Goal: Task Accomplishment & Management: Manage account settings

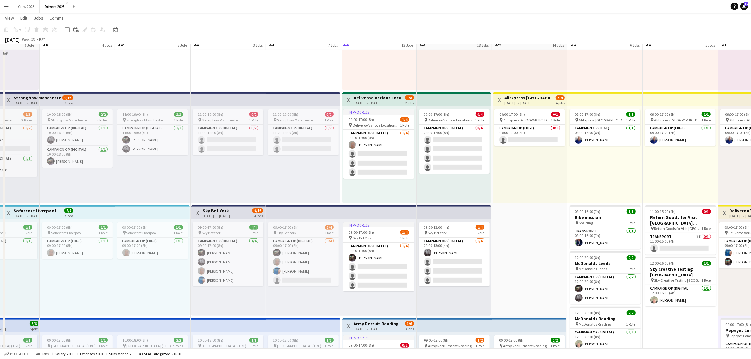
scroll to position [197, 0]
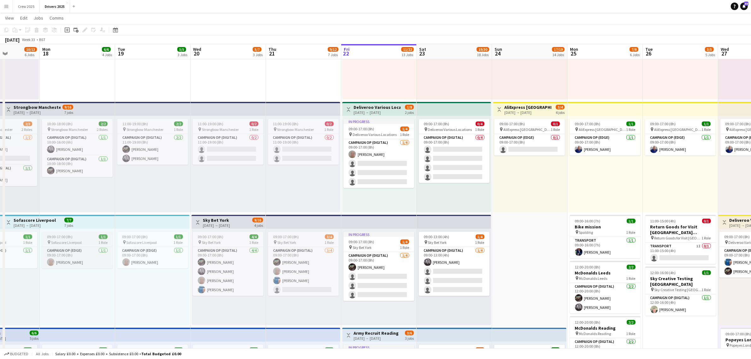
click at [74, 245] on app-job-card "09:00-17:00 (8h) 1/1 pin Sofascore Liverpool 1 Role Campaign Op (Edge) [DATE] 0…" at bounding box center [77, 250] width 71 height 37
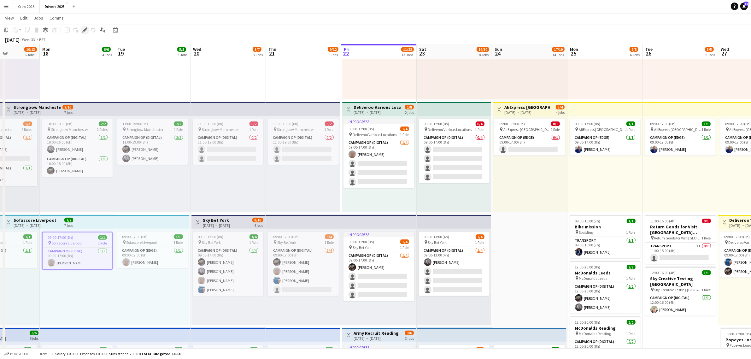
click at [85, 32] on icon "Edit" at bounding box center [84, 29] width 5 height 5
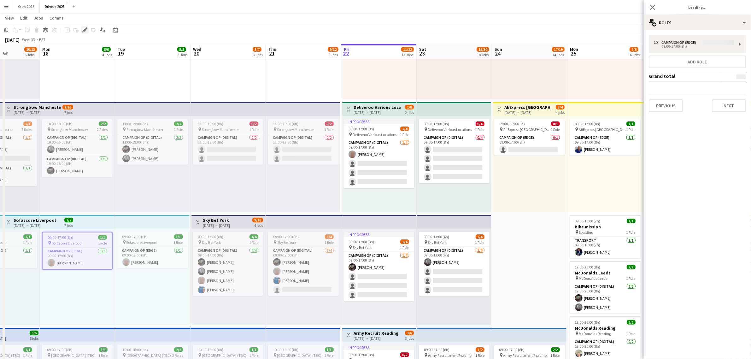
type input "**********"
click at [667, 22] on div "multiple-users-add Roles" at bounding box center [697, 22] width 107 height 15
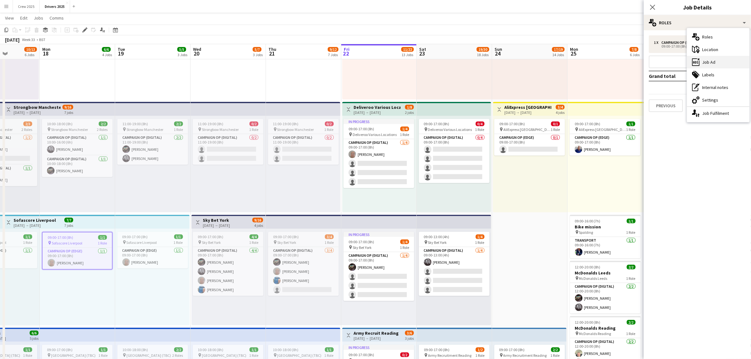
click at [713, 62] on div "ads-window Job Ad" at bounding box center [718, 62] width 62 height 13
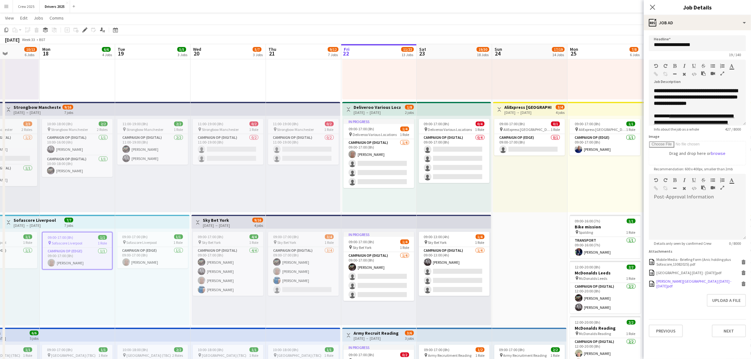
click at [685, 283] on div "[PERSON_NAME][GEOGRAPHIC_DATA] [DATE] - [DATE]pdf" at bounding box center [697, 283] width 83 height 9
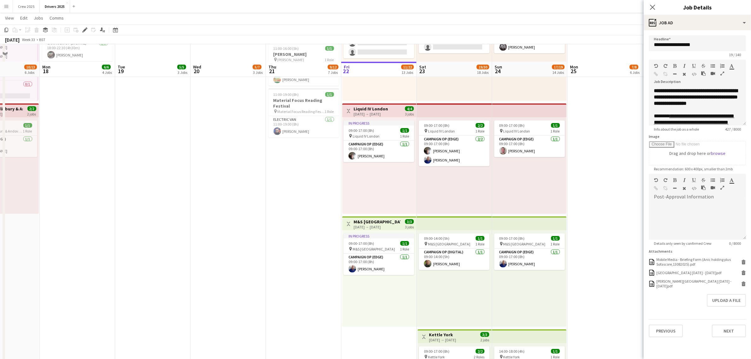
scroll to position [670, 0]
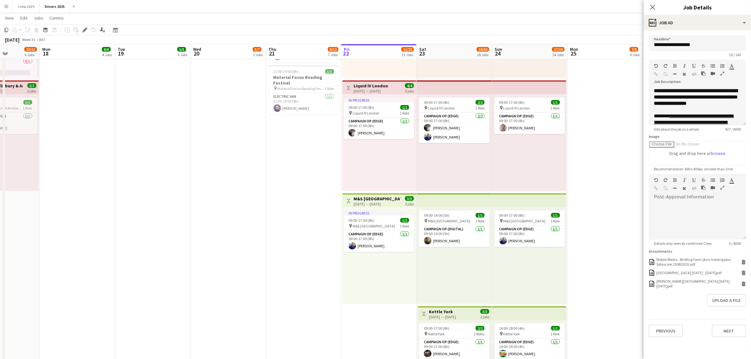
click at [370, 198] on h3 "M&S [GEOGRAPHIC_DATA]" at bounding box center [377, 199] width 47 height 6
type input "**********"
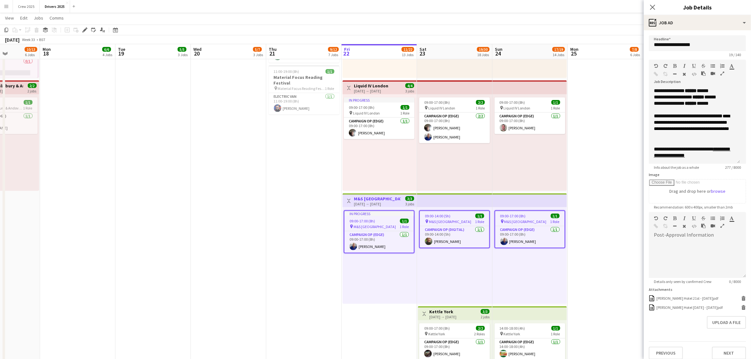
drag, startPoint x: 742, startPoint y: 122, endPoint x: 745, endPoint y: 161, distance: 38.6
click at [745, 161] on mat-expansion-panel "**********" at bounding box center [697, 194] width 107 height 329
click at [246, 192] on app-date-cell "11:00-19:00 (8h) 0/2 pin Strongbow Manchester 1 Role Campaign Op (Digital) 0/2 …" at bounding box center [228, 239] width 75 height 1679
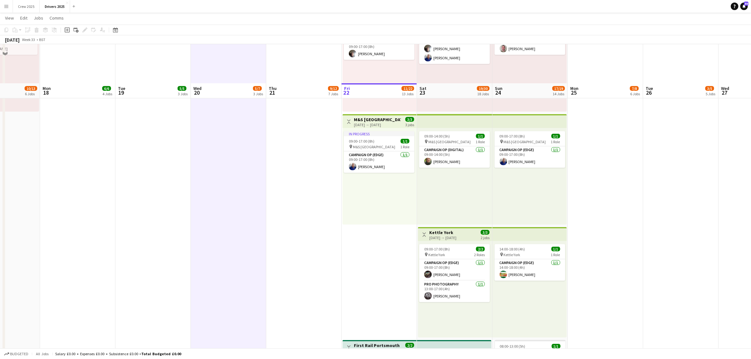
scroll to position [788, 0]
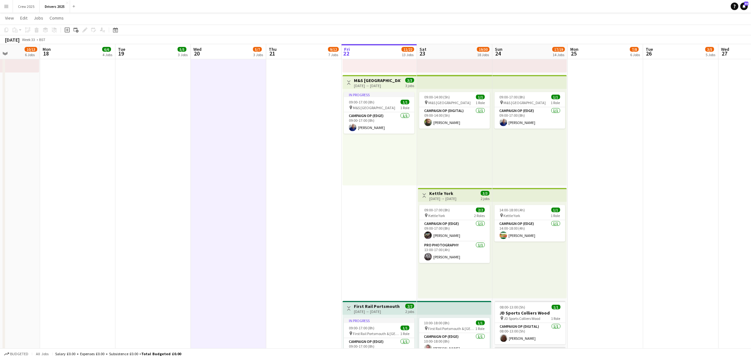
click at [456, 198] on div "[DATE] → [DATE]" at bounding box center [442, 198] width 27 height 5
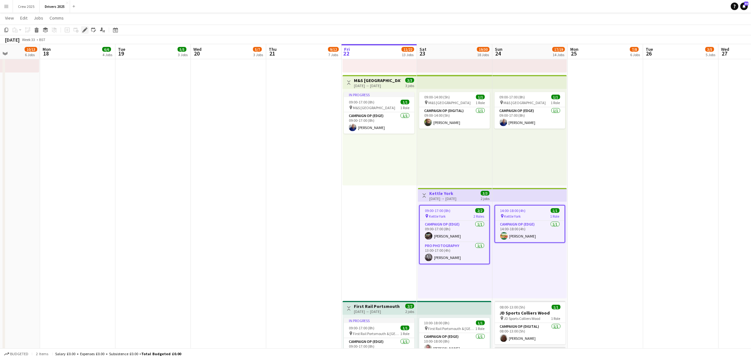
click at [83, 30] on icon at bounding box center [84, 29] width 3 height 3
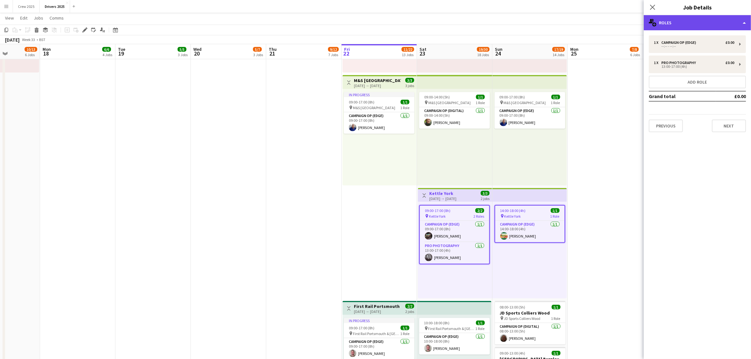
click at [663, 21] on div "multiple-users-add Roles" at bounding box center [697, 22] width 107 height 15
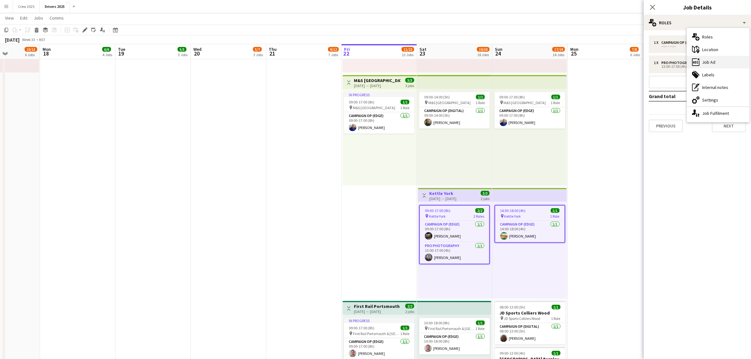
click at [721, 63] on div "ads-window Job Ad" at bounding box center [718, 62] width 62 height 13
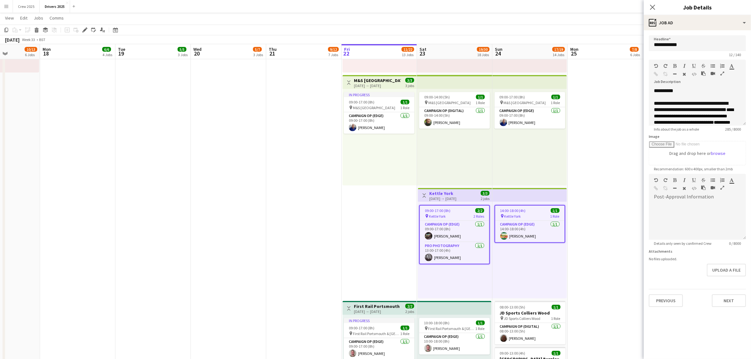
click at [316, 247] on app-date-cell "Toggle View Sky Various Locations [DATE] → [DATE] 17/29 28 jobs 11:00-19:00 (8h…" at bounding box center [303, 121] width 75 height 1679
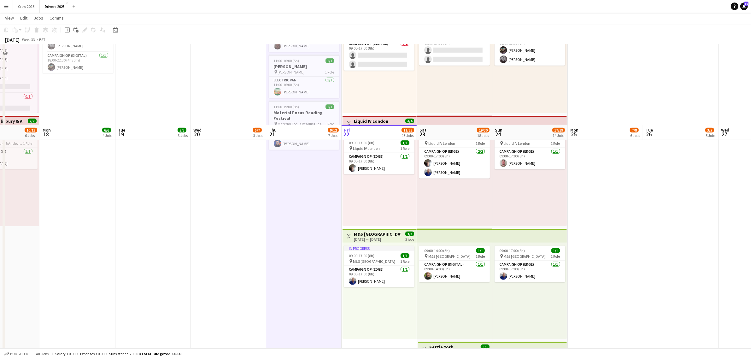
scroll to position [631, 0]
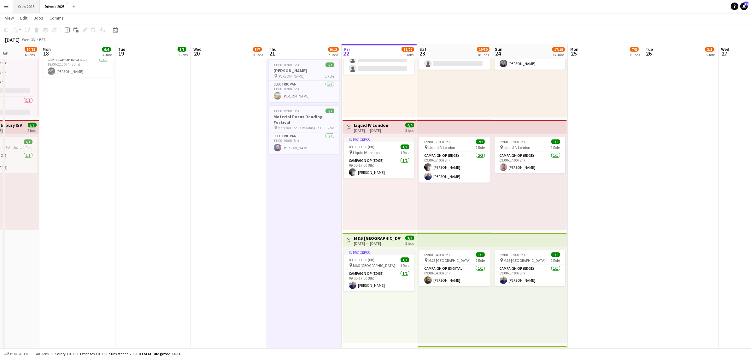
click at [27, 7] on button "Crew 2025 Close" at bounding box center [26, 6] width 27 height 12
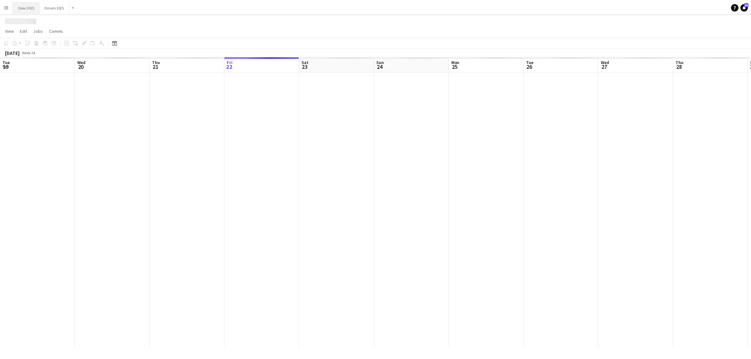
scroll to position [0, 150]
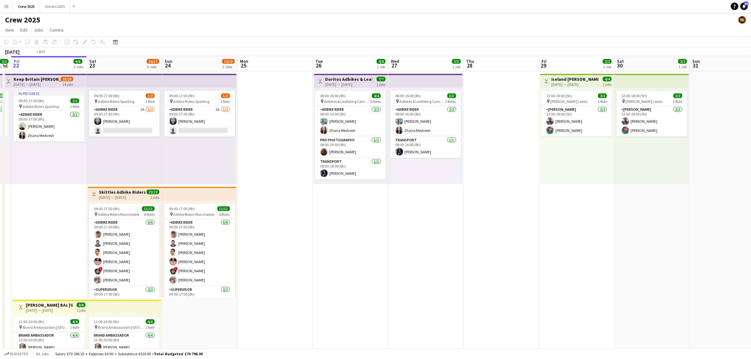
drag, startPoint x: 608, startPoint y: 230, endPoint x: 294, endPoint y: 240, distance: 314.6
click at [213, 249] on app-calendar-viewport "Tue 19 2/2 1 Job Wed 20 2/2 1 Job Thu 21 2/2 1 Job Fri 22 6/6 2 Jobs Sat 23 16/…" at bounding box center [375, 234] width 751 height 356
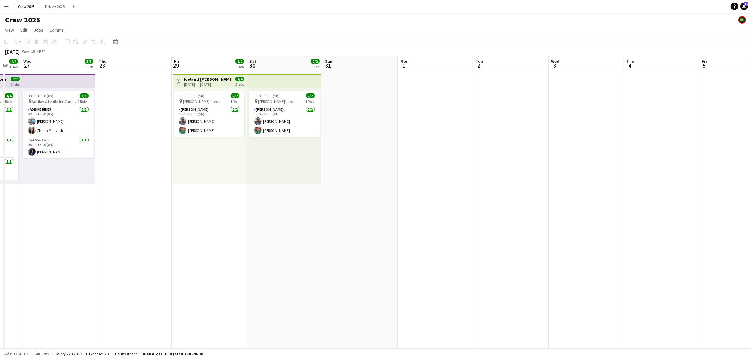
drag, startPoint x: 501, startPoint y: 227, endPoint x: 134, endPoint y: 259, distance: 367.8
click at [134, 259] on app-calendar-viewport "Sun 24 12/13 2 Jobs Mon 25 Tue 26 4/4 1 Job Wed 27 3/3 1 Job Thu 28 Fri 29 2/2 …" at bounding box center [375, 234] width 751 height 356
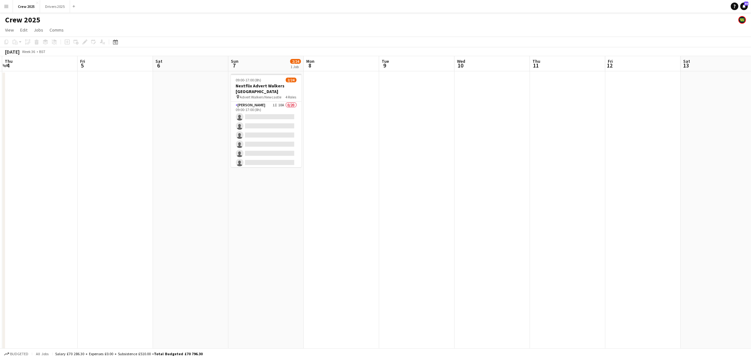
scroll to position [0, 209]
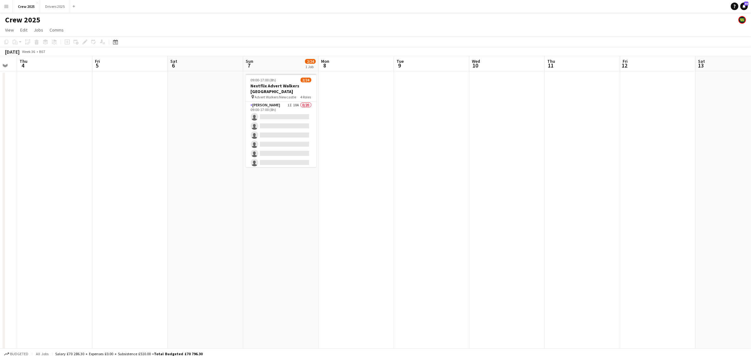
drag, startPoint x: 538, startPoint y: 243, endPoint x: 309, endPoint y: 261, distance: 229.6
click at [308, 272] on app-calendar-viewport "Mon 1 Tue 2 Wed 3 Thu 4 Fri 5 Sat 6 Sun 7 2/24 1 Job Mon 8 Tue 9 Wed 10 Thu 11 …" at bounding box center [375, 234] width 751 height 356
click at [271, 72] on app-date-cell "09:00-17:00 (8h) 2/24 Nextflix Advert Walkers Newcastle pin Advert Walkers Newc…" at bounding box center [280, 241] width 75 height 341
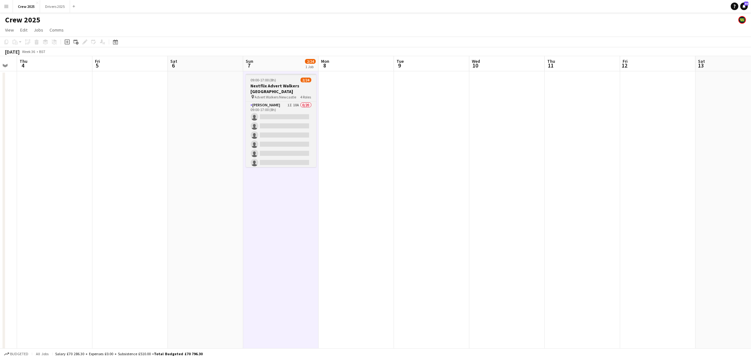
click at [273, 78] on span "09:00-17:00 (8h)" at bounding box center [264, 80] width 26 height 5
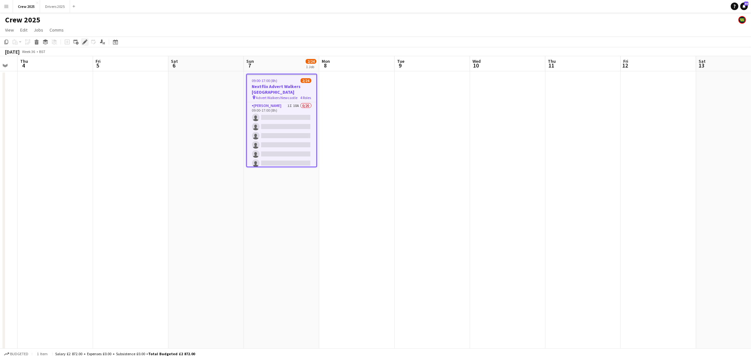
click at [83, 40] on icon "Edit" at bounding box center [84, 41] width 5 height 5
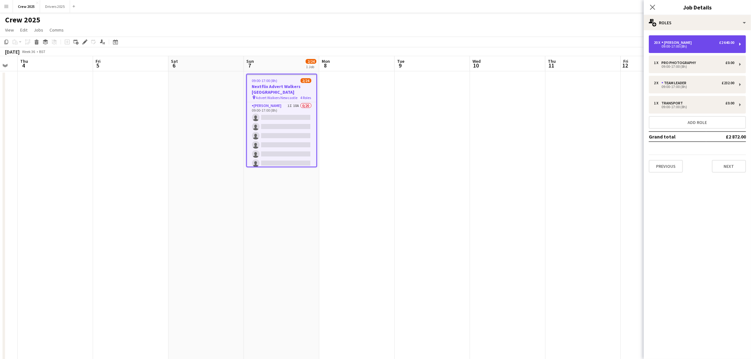
click at [695, 47] on div "09:00-17:00 (8h)" at bounding box center [694, 46] width 80 height 3
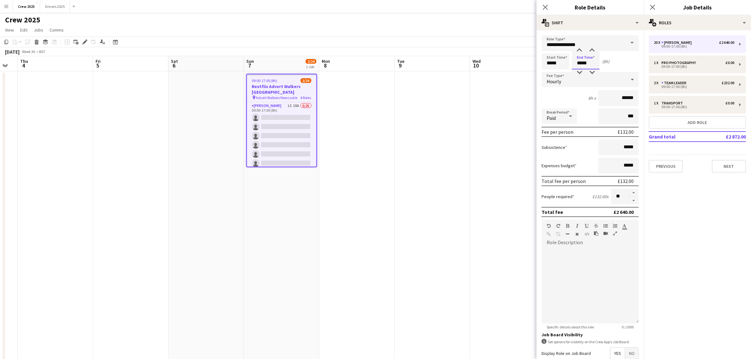
click at [582, 63] on input "*****" at bounding box center [586, 62] width 28 height 16
click at [579, 72] on div at bounding box center [579, 72] width 13 height 6
click at [579, 71] on div at bounding box center [579, 72] width 13 height 6
type input "*****"
click at [579, 71] on div at bounding box center [579, 72] width 13 height 6
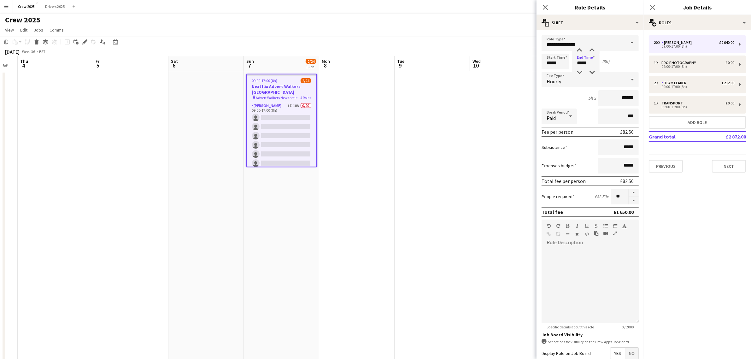
click at [401, 174] on app-date-cell at bounding box center [432, 241] width 75 height 341
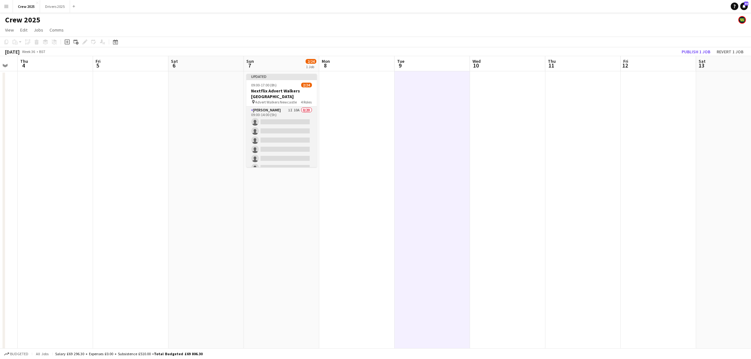
click at [288, 133] on app-card-role "[PERSON_NAME] 1I 10A 0/20 09:00-14:00 (5h) single-neutral-actions single-neutra…" at bounding box center [281, 204] width 71 height 195
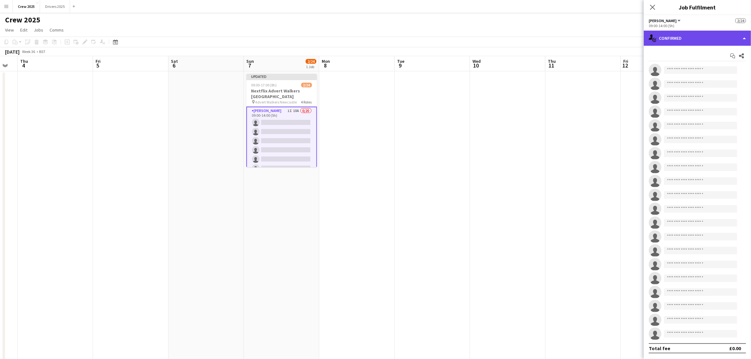
click at [677, 37] on div "single-neutral-actions-check-2 Confirmed" at bounding box center [697, 38] width 107 height 15
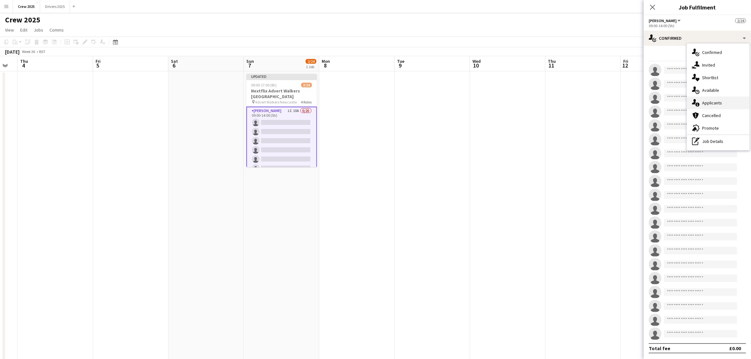
click at [717, 104] on div "single-neutral-actions-information Applicants" at bounding box center [718, 103] width 62 height 13
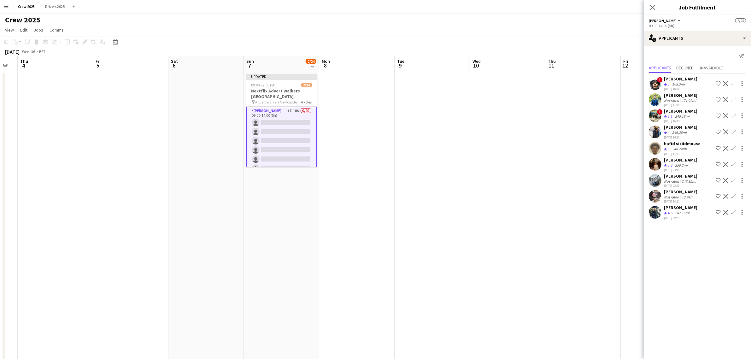
click at [687, 190] on div "[PERSON_NAME]" at bounding box center [680, 192] width 33 height 6
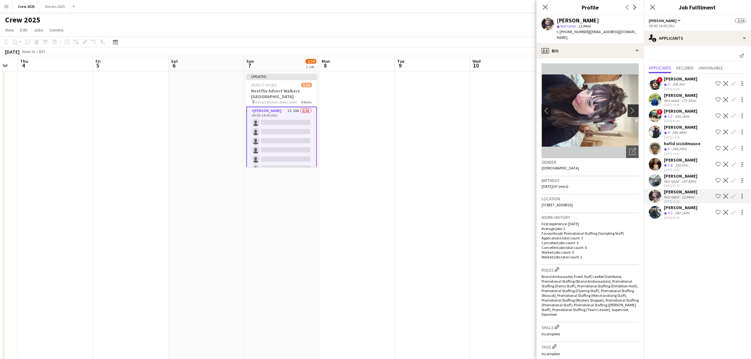
click at [629, 107] on app-icon "chevron-right" at bounding box center [634, 110] width 10 height 7
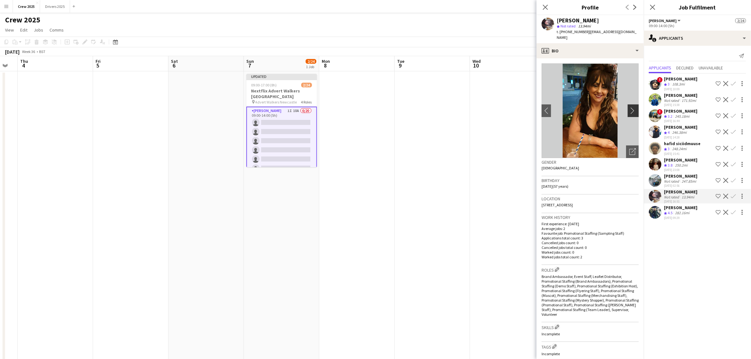
click at [629, 107] on app-icon "chevron-right" at bounding box center [634, 110] width 10 height 7
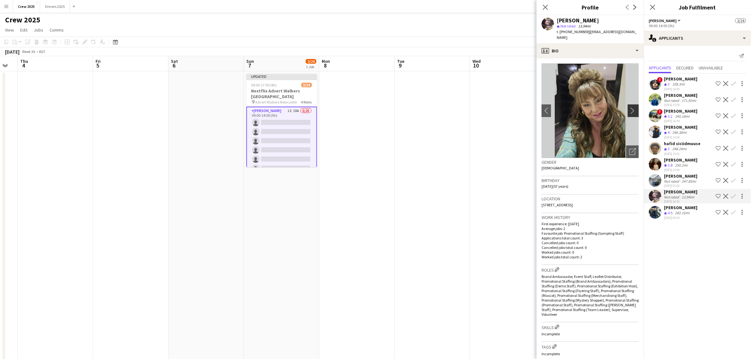
click at [629, 107] on app-icon "chevron-right" at bounding box center [634, 110] width 10 height 7
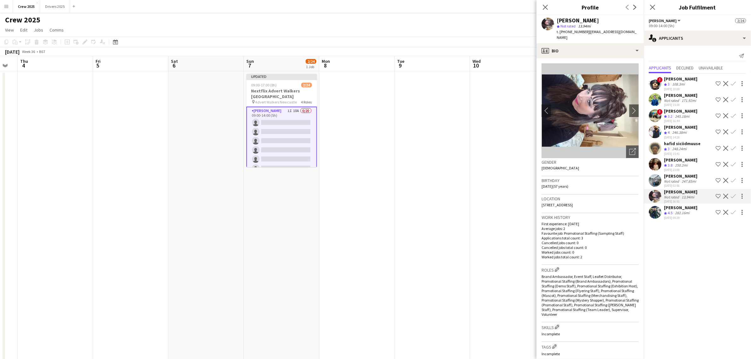
click at [352, 182] on app-date-cell at bounding box center [356, 241] width 75 height 341
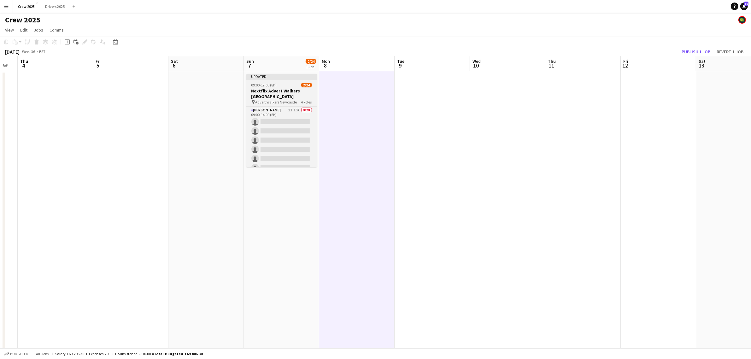
click at [284, 81] on app-job-card "Updated 09:00-17:00 (8h) 2/24 Nextflix Advert Walkers Newcastle pin Advert Walk…" at bounding box center [281, 120] width 71 height 93
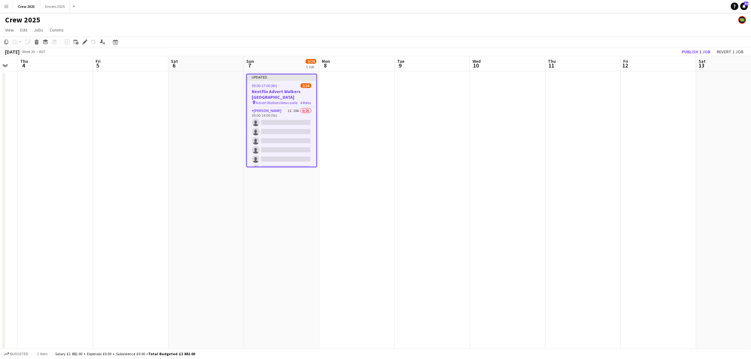
click at [343, 120] on app-date-cell at bounding box center [356, 241] width 75 height 341
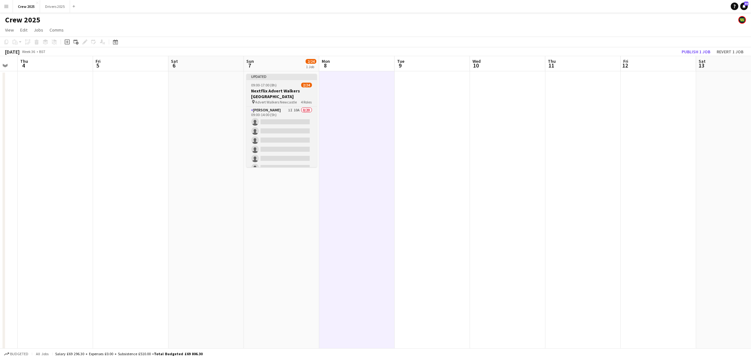
click at [300, 80] on app-job-card "Updated 09:00-17:00 (8h) 2/24 Nextflix Advert Walkers Newcastle pin Advert Walk…" at bounding box center [281, 120] width 71 height 93
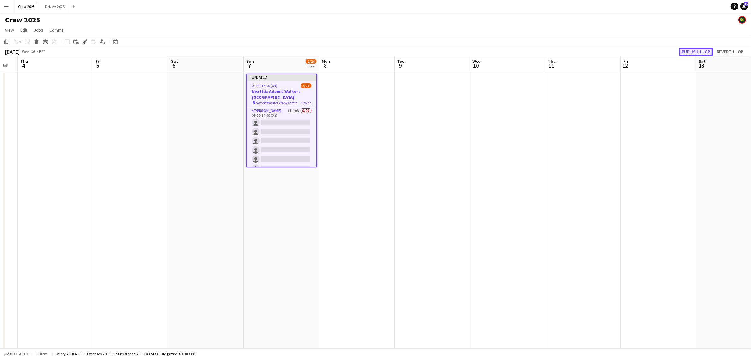
click at [692, 51] on button "Publish 1 job" at bounding box center [696, 52] width 34 height 8
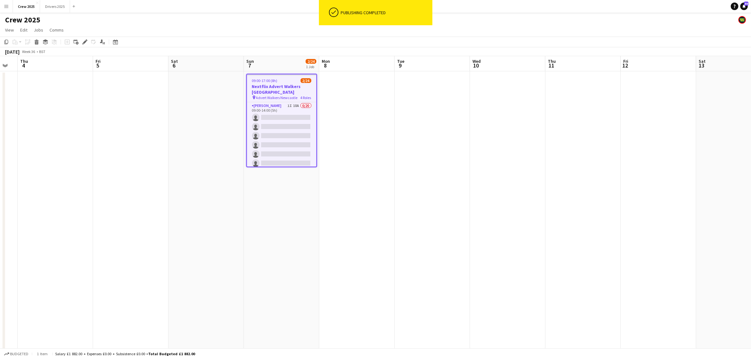
click at [9, 2] on button "Menu" at bounding box center [6, 6] width 13 height 13
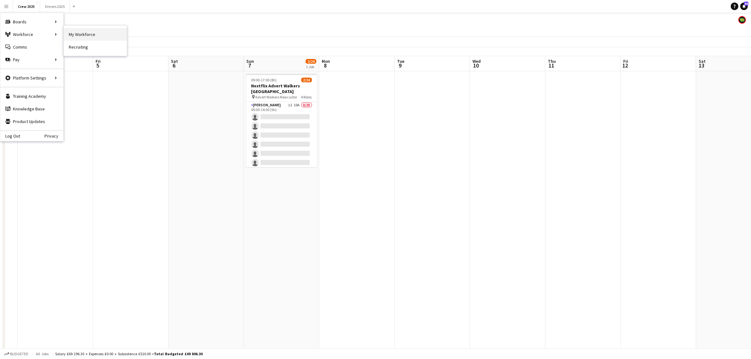
click at [73, 32] on link "My Workforce" at bounding box center [95, 34] width 63 height 13
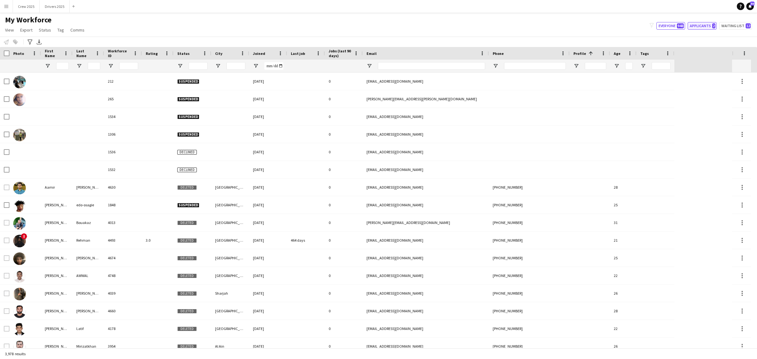
click at [704, 26] on button "Applicants 2" at bounding box center [702, 26] width 29 height 8
type input "**********"
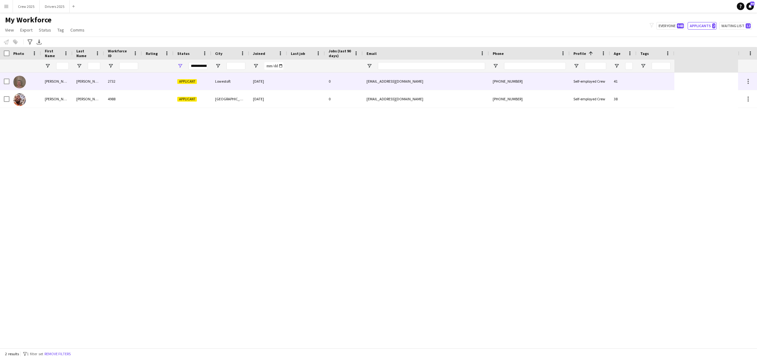
click at [97, 81] on div "[PERSON_NAME]" at bounding box center [89, 81] width 32 height 17
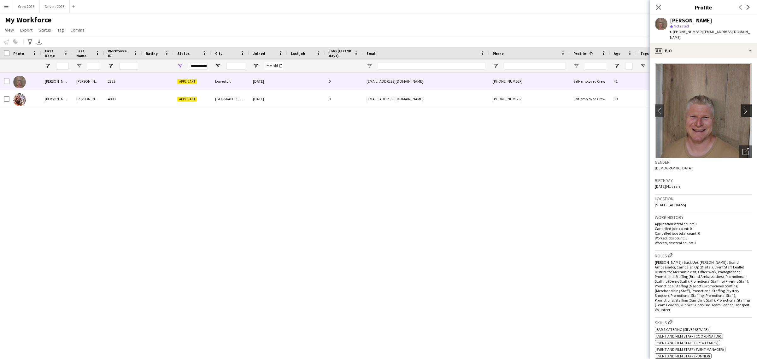
click at [742, 107] on app-icon "chevron-right" at bounding box center [747, 110] width 10 height 7
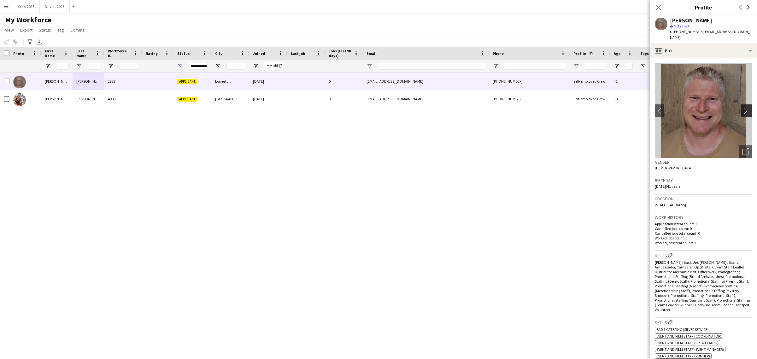
click at [742, 107] on app-icon "chevron-right" at bounding box center [747, 110] width 10 height 7
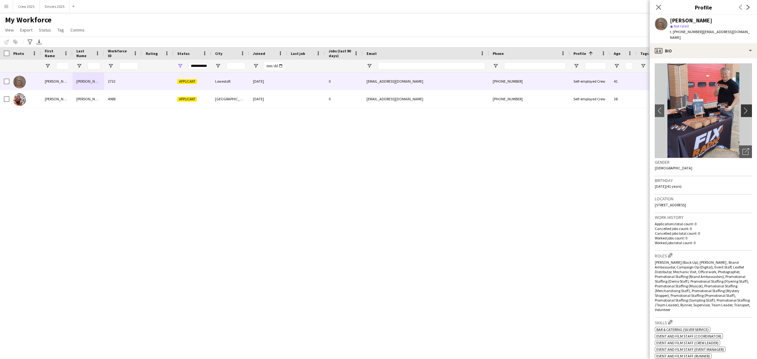
click at [742, 107] on app-icon "chevron-right" at bounding box center [747, 110] width 10 height 7
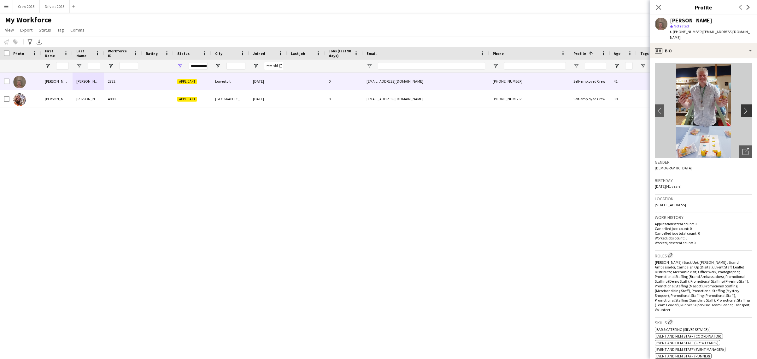
click at [742, 107] on app-icon "chevron-right" at bounding box center [747, 110] width 10 height 7
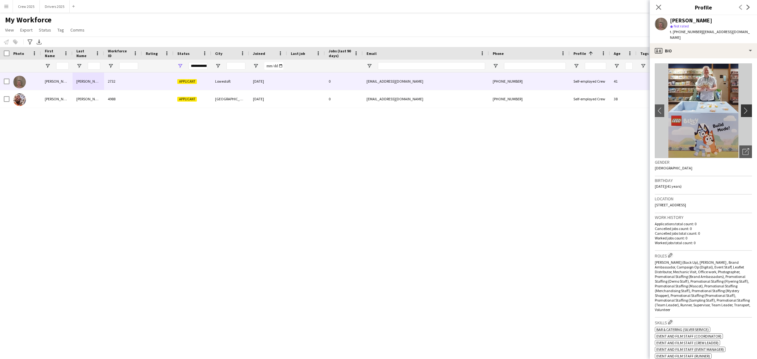
click at [742, 107] on app-icon "chevron-right" at bounding box center [747, 110] width 10 height 7
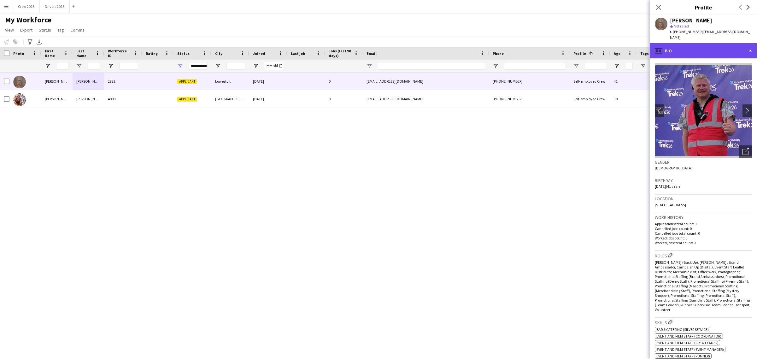
click at [711, 45] on div "profile Bio" at bounding box center [703, 50] width 107 height 15
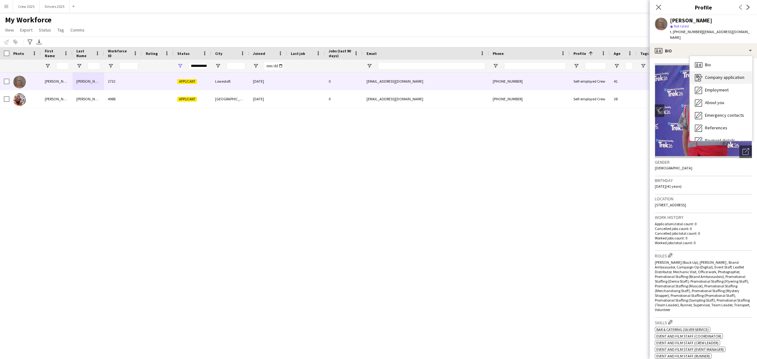
click at [723, 74] on span "Company application" at bounding box center [724, 77] width 39 height 6
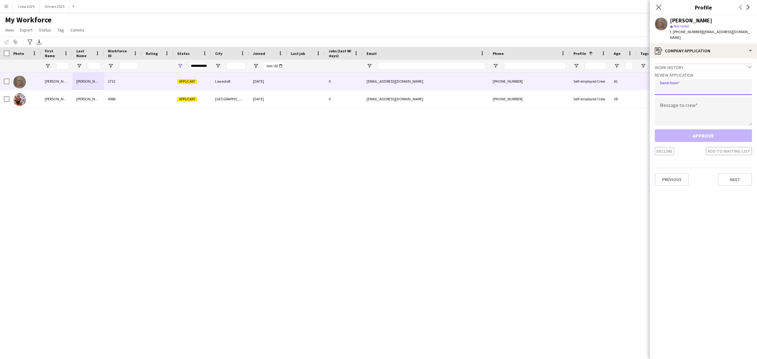
click at [691, 81] on input "email" at bounding box center [703, 87] width 97 height 16
type input "**********"
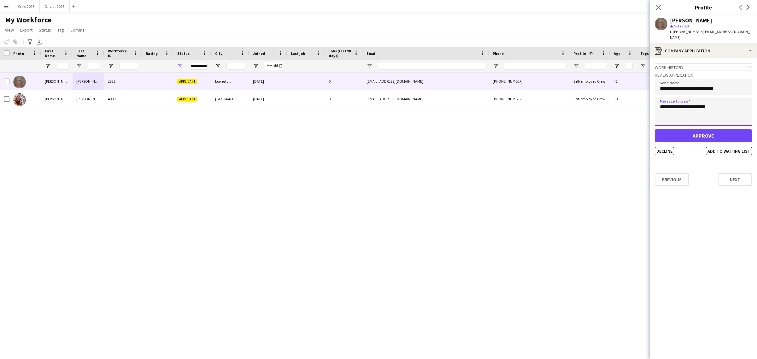
click at [685, 100] on textarea "**********" at bounding box center [703, 111] width 97 height 28
type textarea "**********"
click at [699, 129] on button "Approve" at bounding box center [703, 135] width 97 height 13
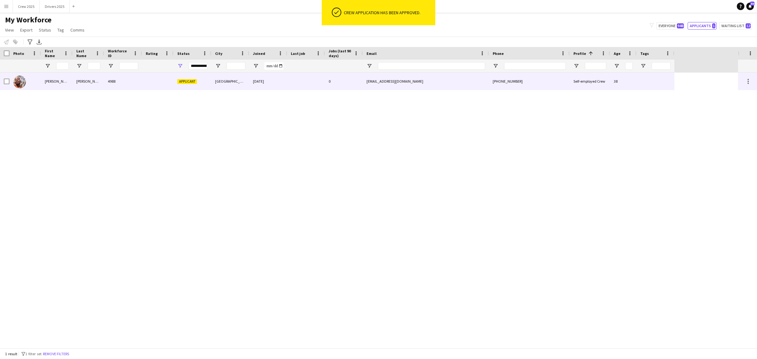
click at [118, 87] on div "4988" at bounding box center [123, 81] width 38 height 17
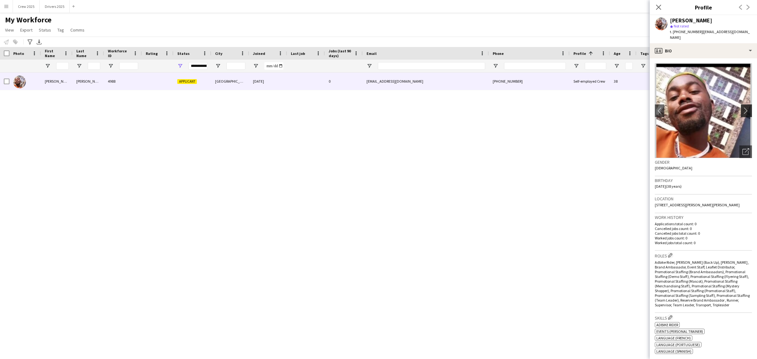
click at [742, 107] on app-icon "chevron-right" at bounding box center [747, 110] width 10 height 7
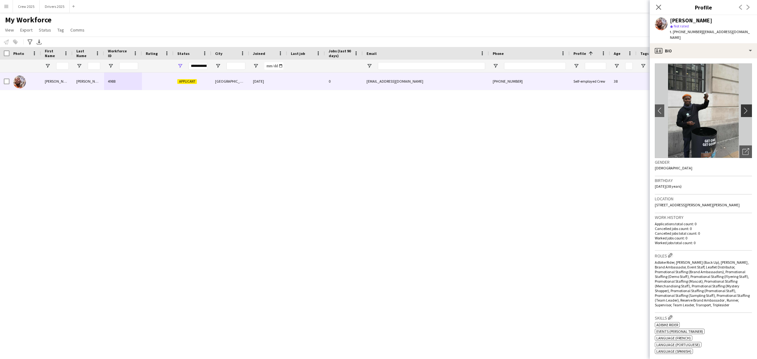
click at [742, 107] on app-icon "chevron-right" at bounding box center [747, 110] width 10 height 7
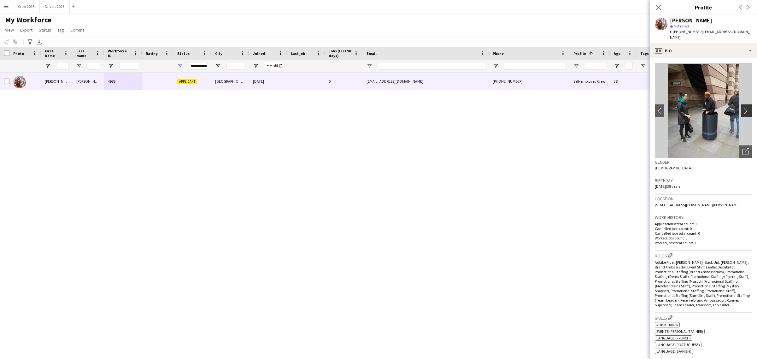
click at [742, 107] on app-icon "chevron-right" at bounding box center [747, 110] width 10 height 7
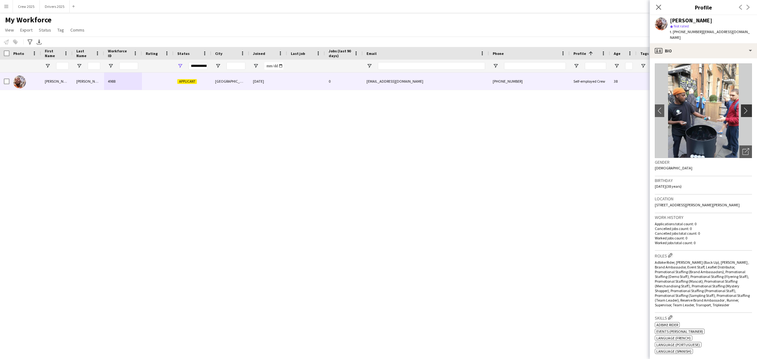
click at [742, 107] on app-icon "chevron-right" at bounding box center [747, 110] width 10 height 7
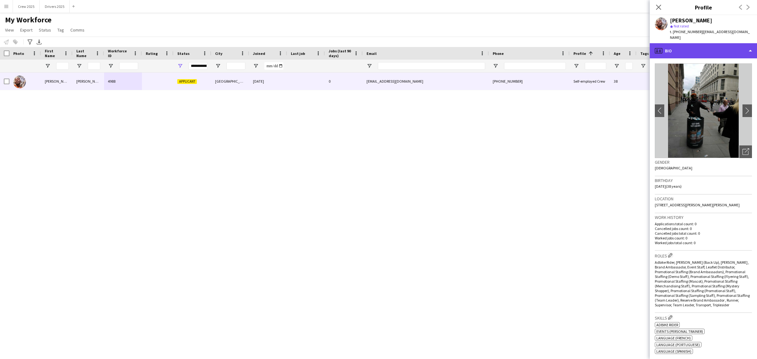
click at [700, 46] on div "profile Bio" at bounding box center [703, 50] width 107 height 15
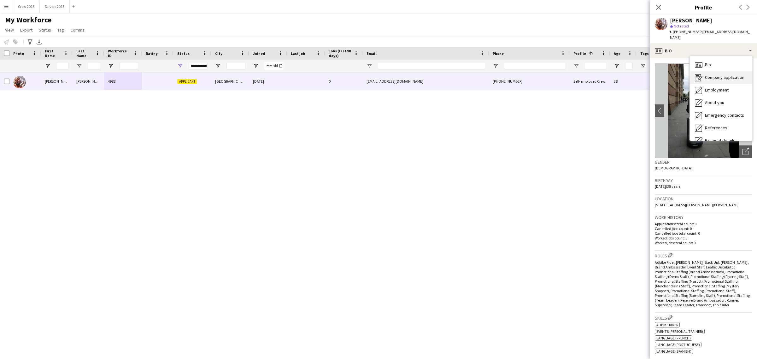
click at [727, 74] on span "Company application" at bounding box center [724, 77] width 39 height 6
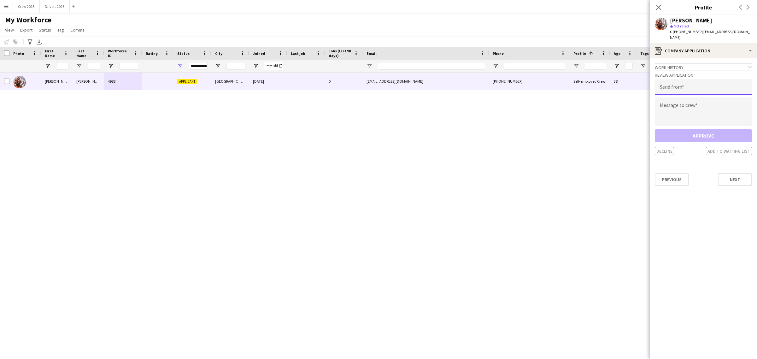
click at [694, 85] on input "email" at bounding box center [703, 87] width 97 height 16
type input "**********"
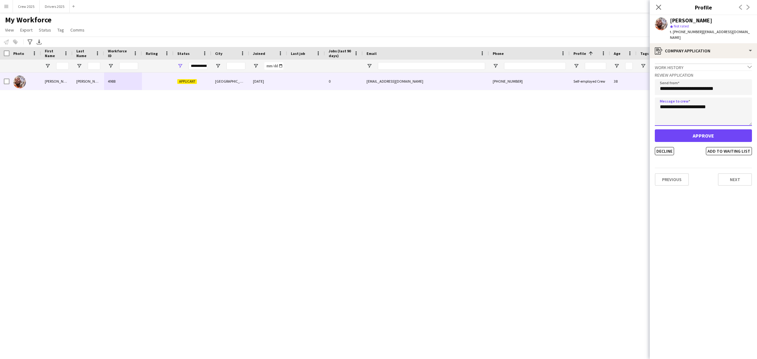
type textarea "**********"
click at [696, 131] on button "Approve" at bounding box center [703, 135] width 97 height 13
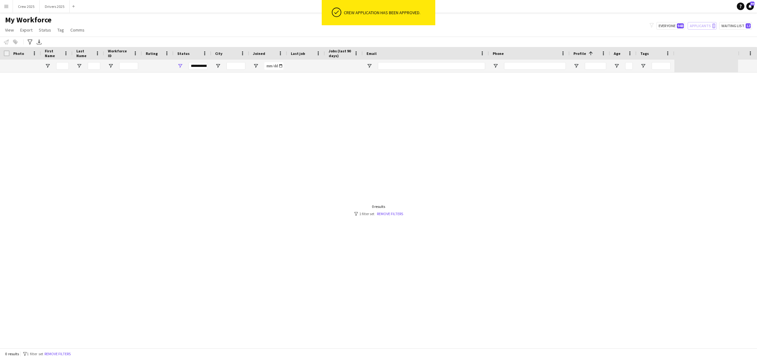
click at [589, 104] on div at bounding box center [369, 210] width 738 height 275
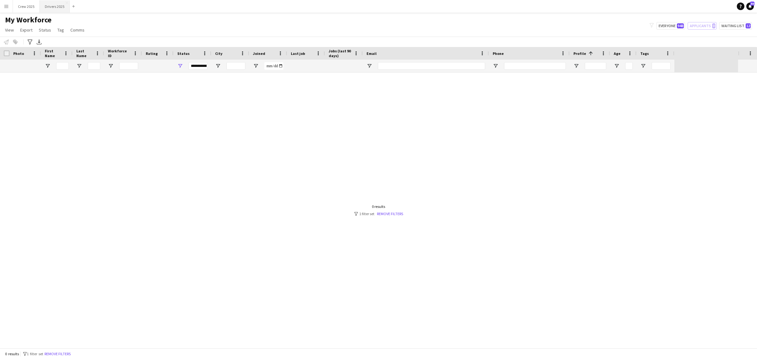
click at [62, 7] on button "Drivers 2025 Close" at bounding box center [55, 6] width 30 height 12
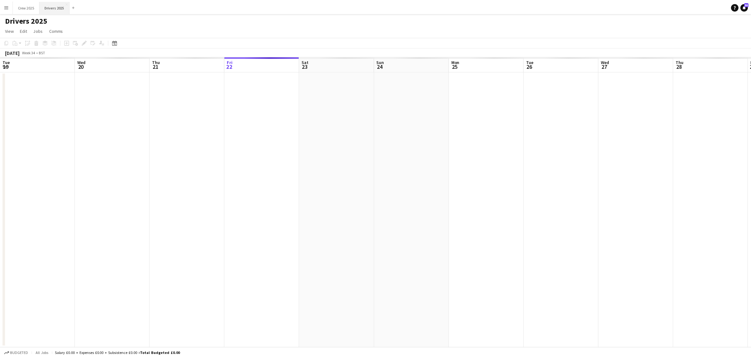
scroll to position [0, 150]
